Goal: Check status: Check status

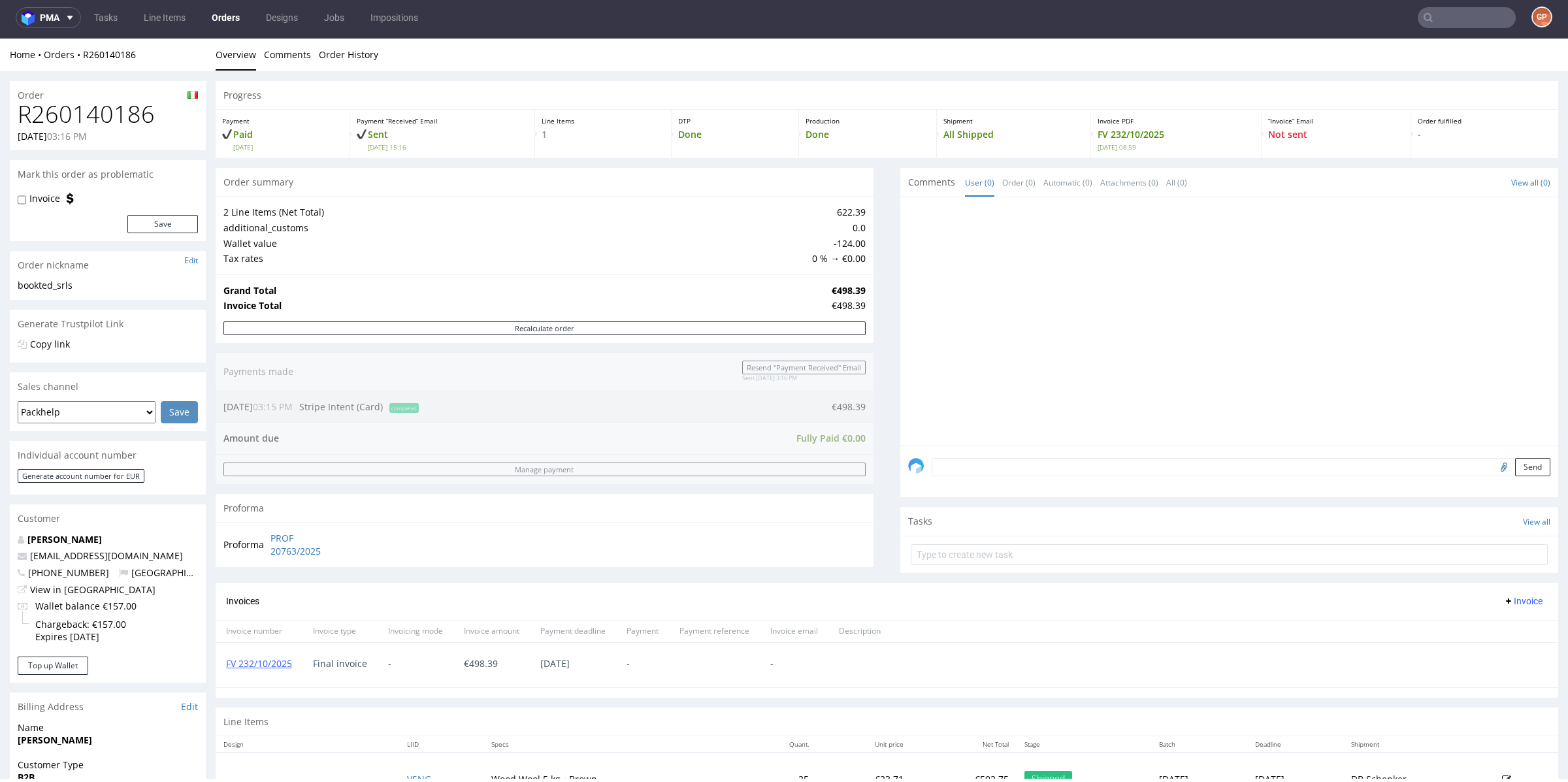
scroll to position [358, 0]
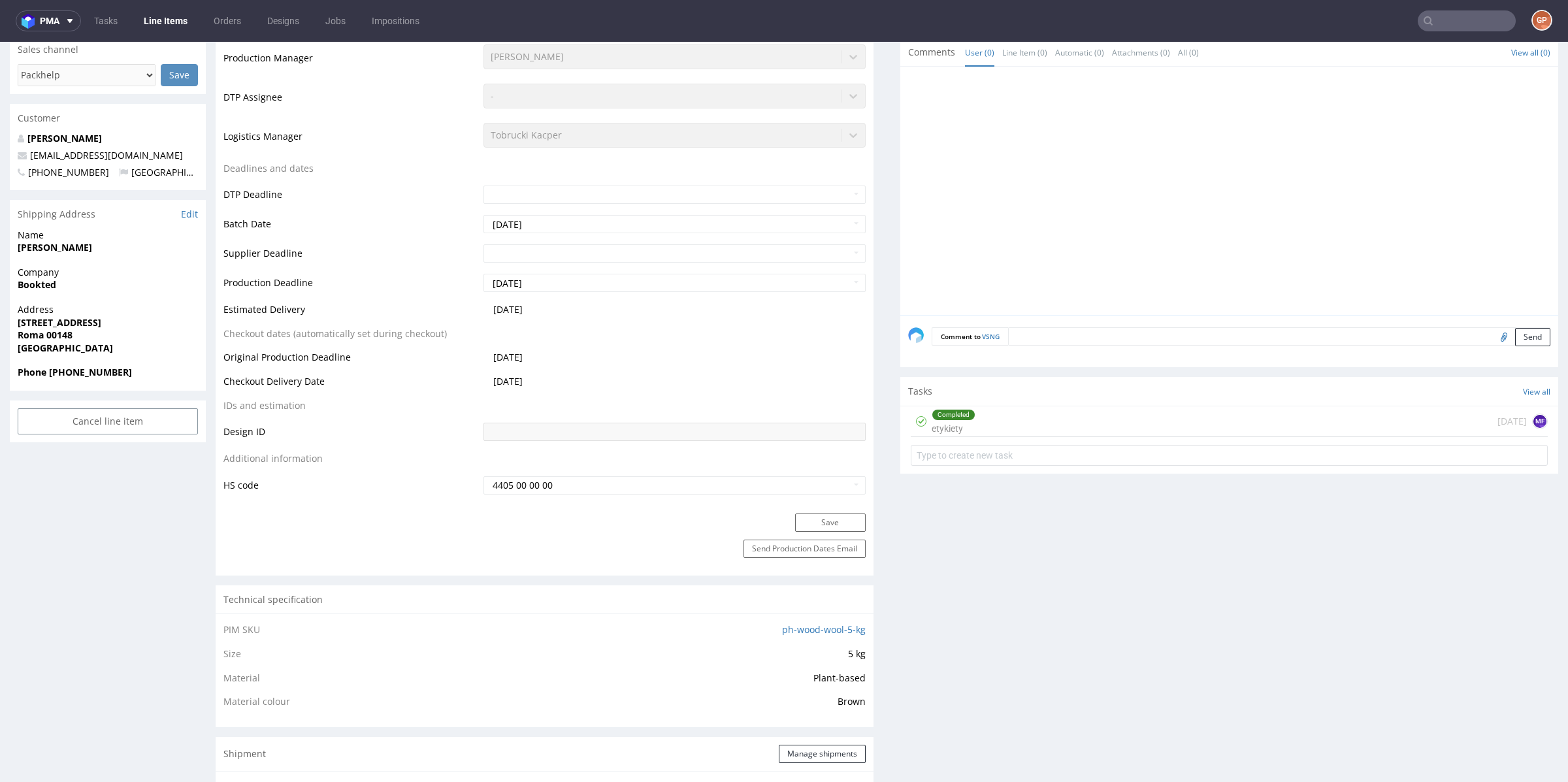
scroll to position [576, 0]
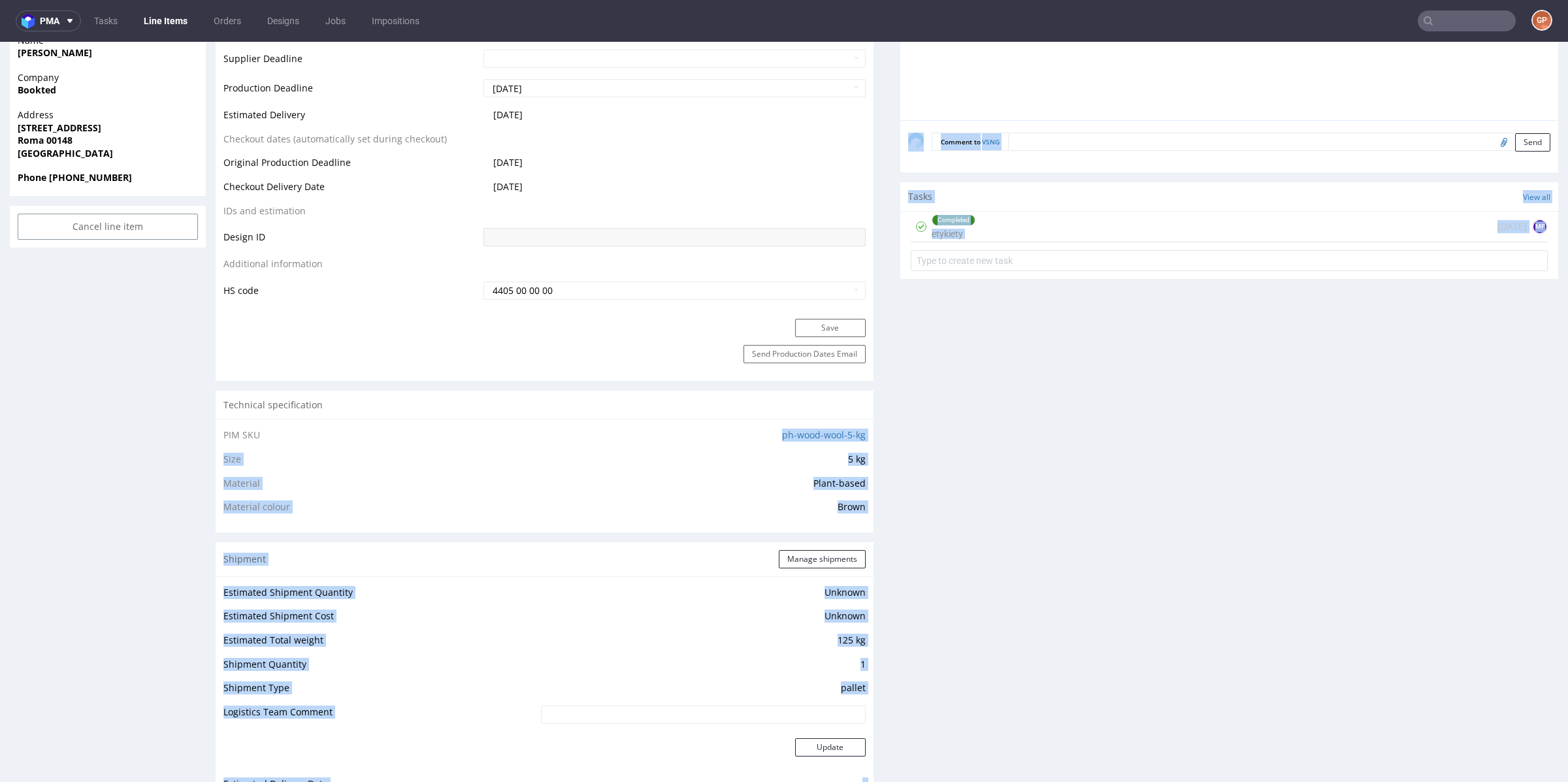
drag, startPoint x: 758, startPoint y: 434, endPoint x: 893, endPoint y: 426, distance: 135.2
click at [893, 426] on div "Progress Payment Paid [DATE] Design N/A DTP Complete Batch Complete [DATE] Prod…" at bounding box center [886, 593] width 1343 height 2169
click at [878, 433] on div "Progress Payment Paid [DATE] Design N/A DTP Complete Batch Complete [DATE] Prod…" at bounding box center [886, 593] width 1343 height 2169
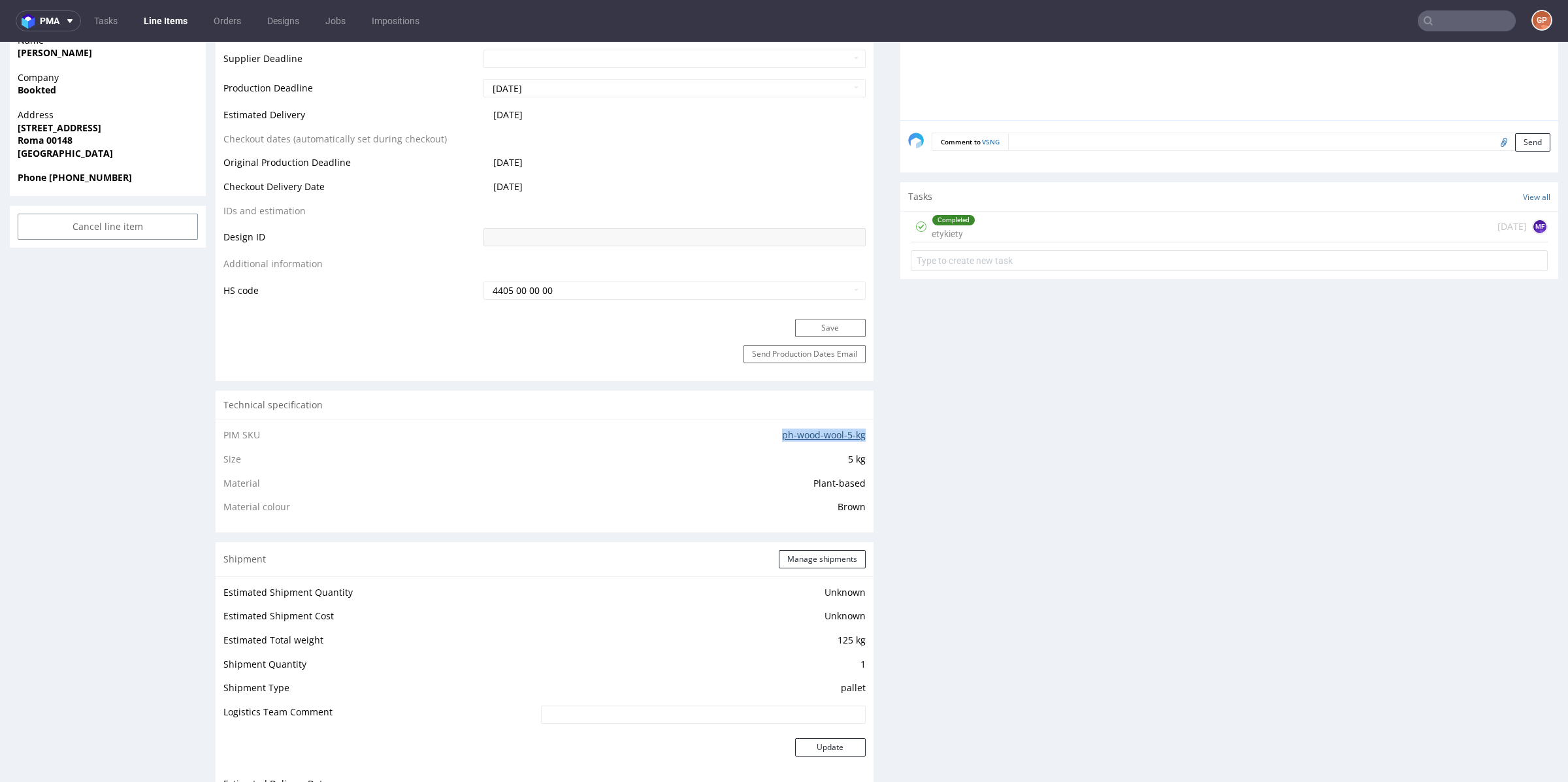
drag, startPoint x: 756, startPoint y: 432, endPoint x: 858, endPoint y: 430, distance: 102.0
click at [858, 430] on td "ph-wood-wool-5-kg" at bounding box center [673, 439] width 385 height 24
copy link "ph-wood-wool-5-kg"
